Goal: Transaction & Acquisition: Book appointment/travel/reservation

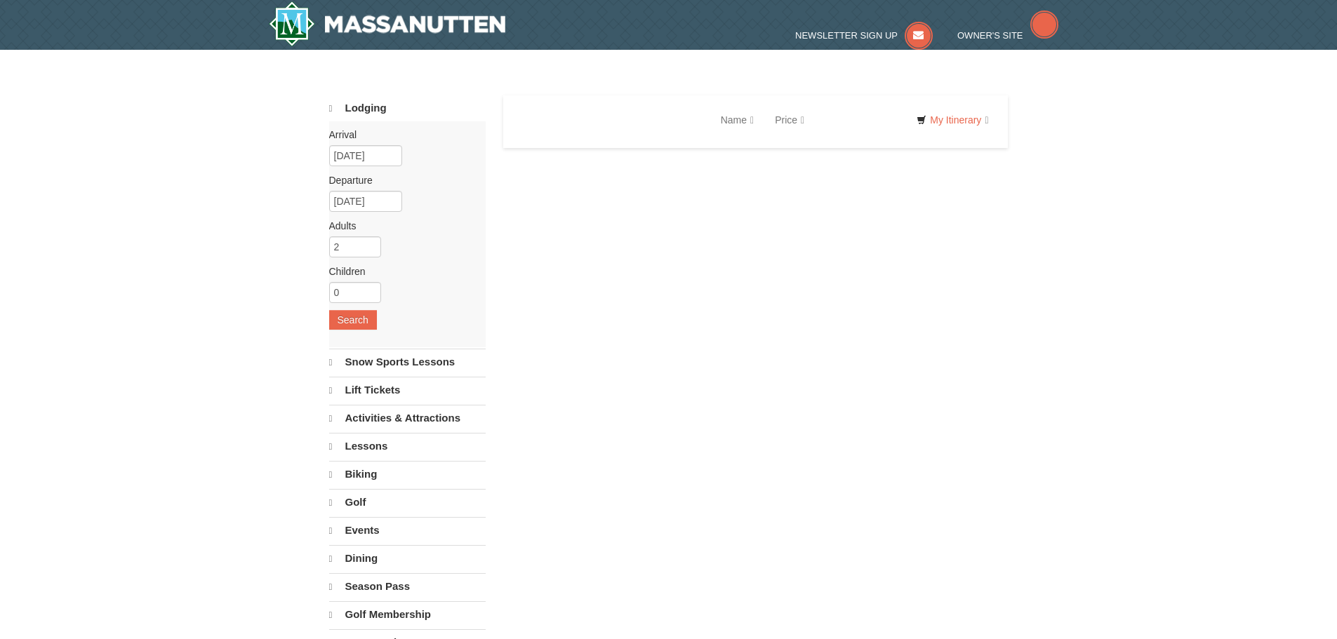
select select "10"
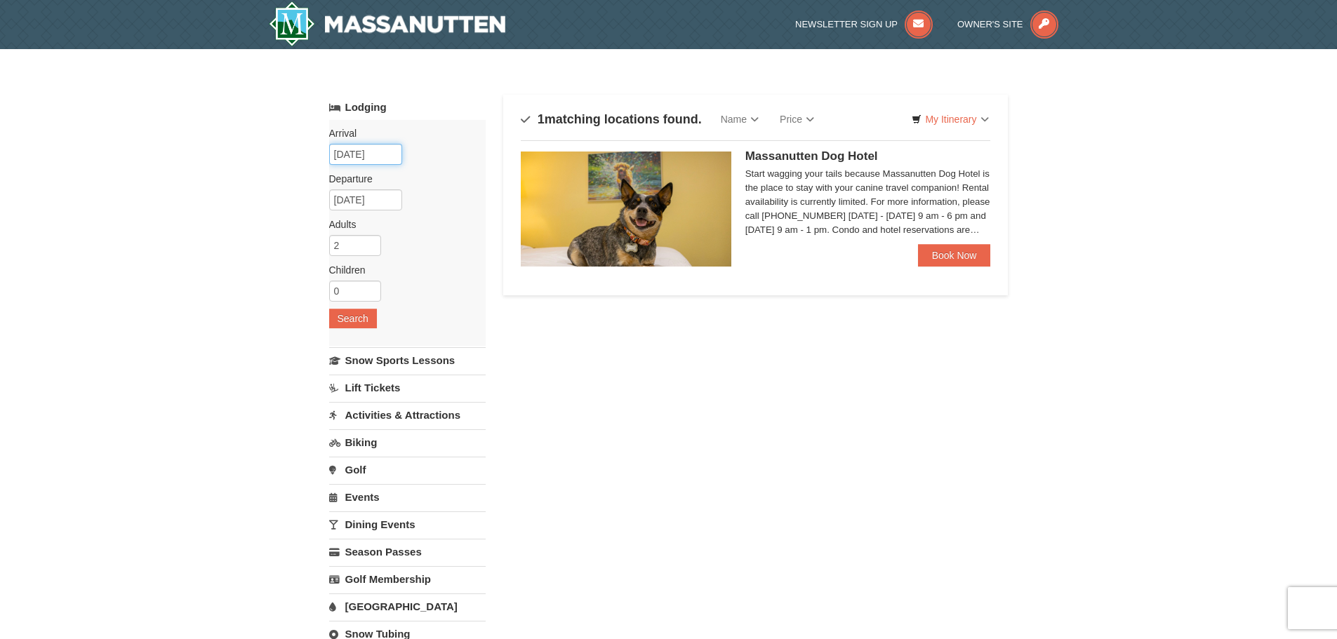
click at [377, 153] on input "[DATE]" at bounding box center [365, 154] width 73 height 21
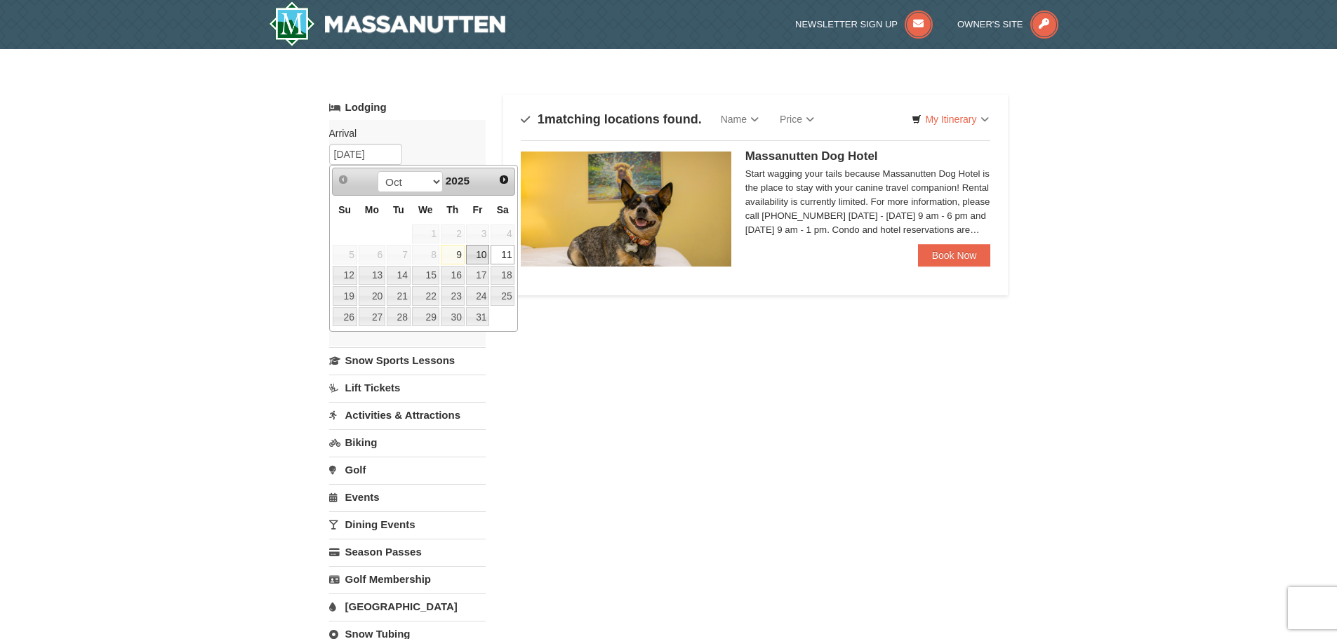
click at [489, 256] on link "10" at bounding box center [478, 255] width 24 height 20
type input "[DATE]"
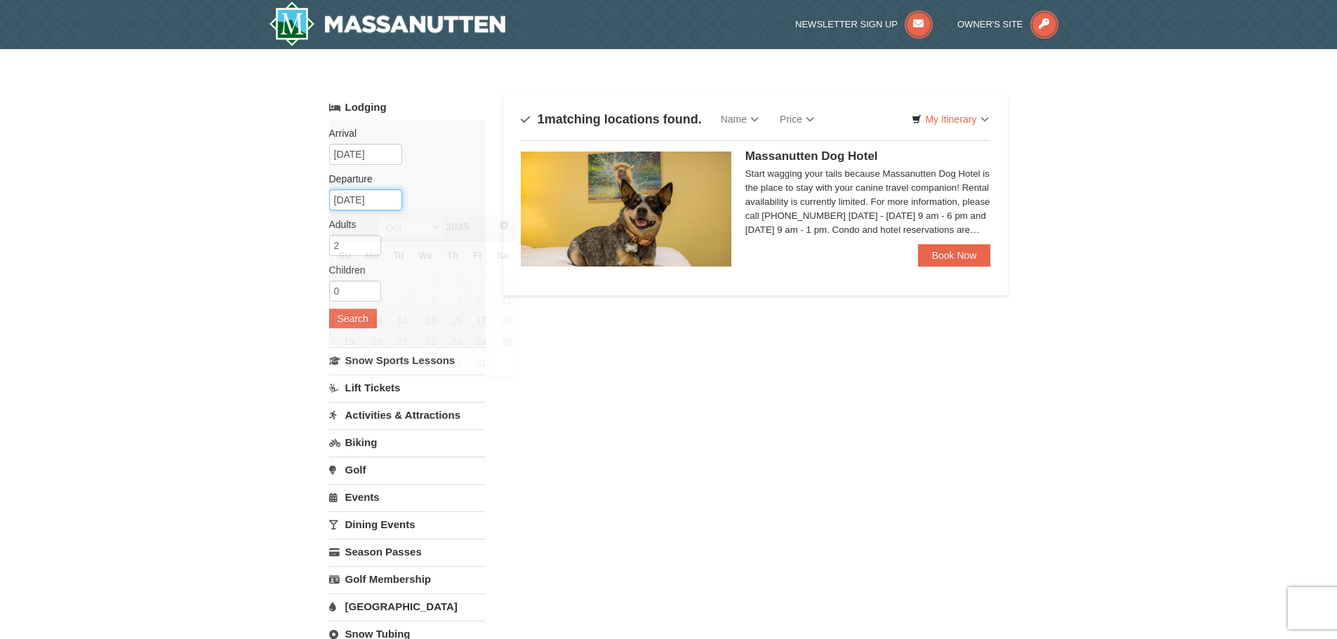
click at [380, 193] on input "10/12/2025" at bounding box center [365, 200] width 73 height 21
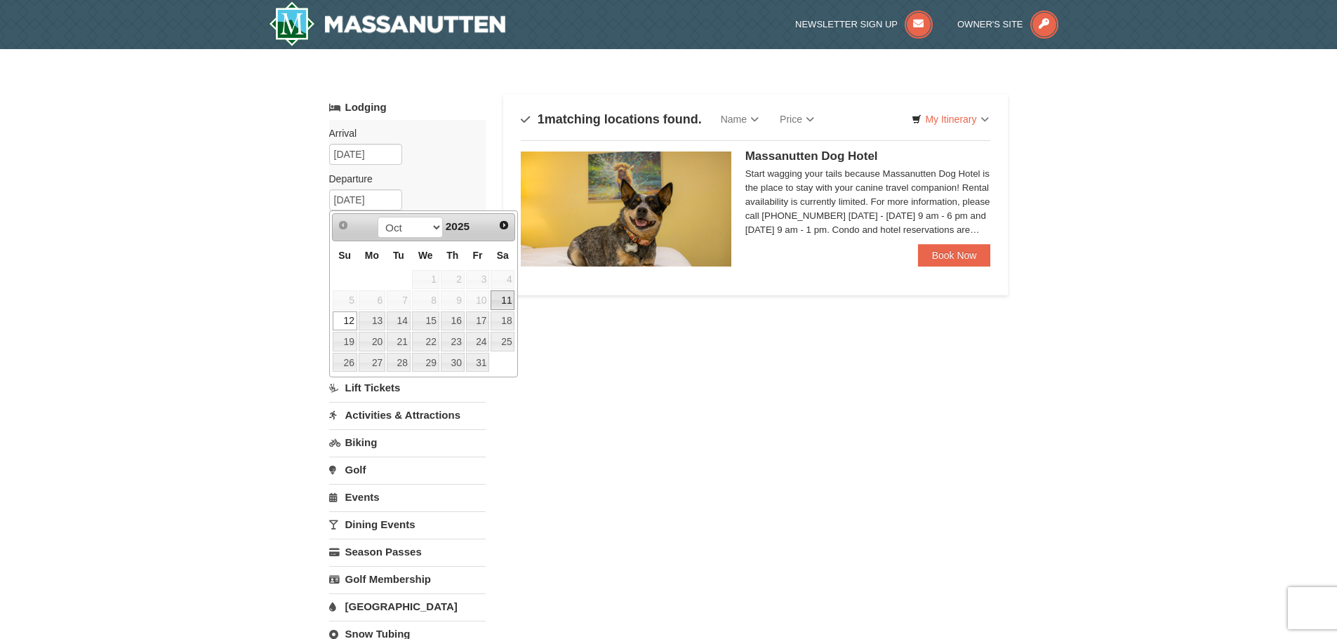
click at [505, 306] on link "11" at bounding box center [503, 301] width 24 height 20
type input "[DATE]"
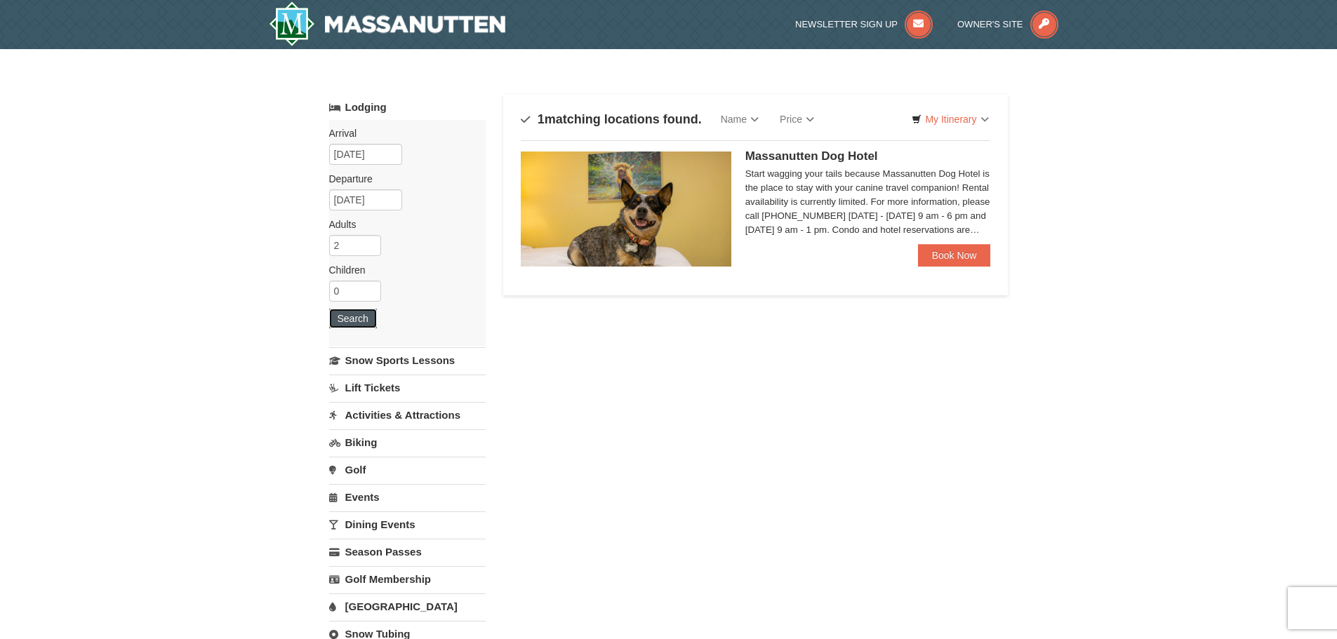
click at [352, 321] on button "Search" at bounding box center [353, 319] width 48 height 20
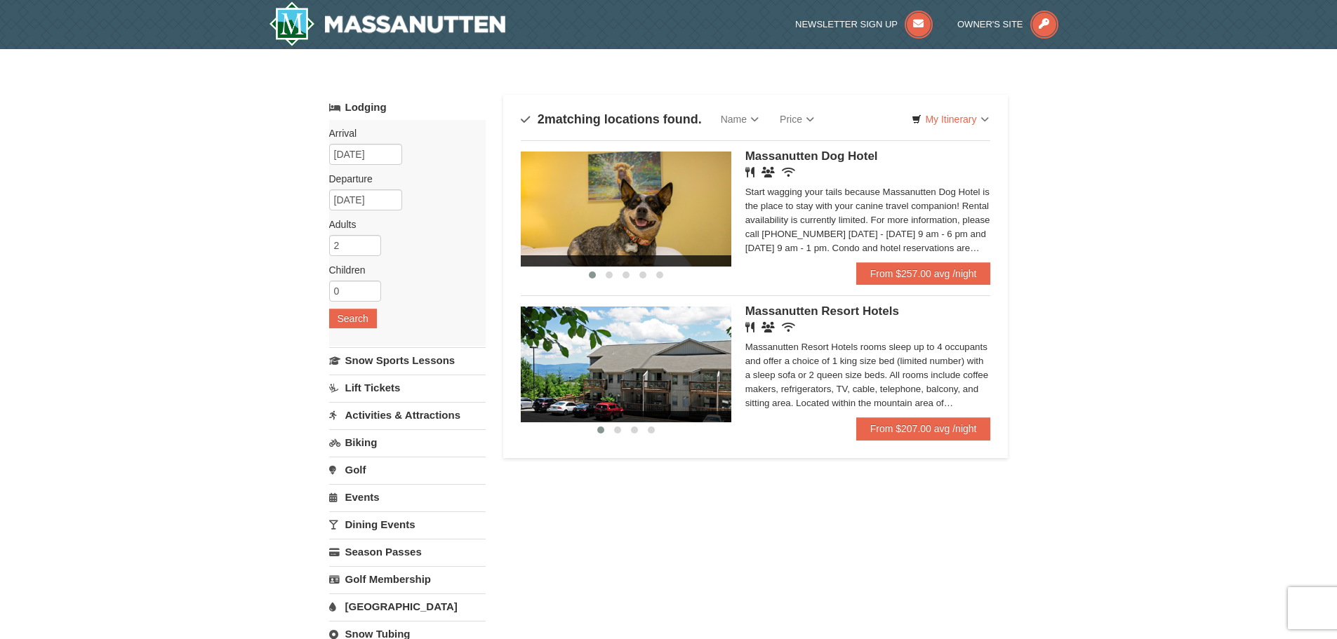
click at [875, 311] on span "Massanutten Resort Hotels" at bounding box center [822, 311] width 154 height 13
